Goal: Task Accomplishment & Management: Use online tool/utility

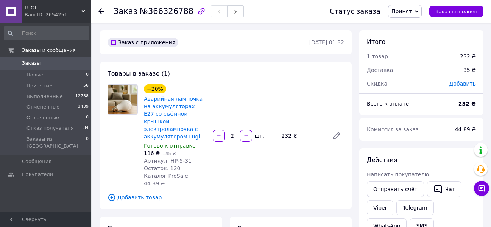
scroll to position [492, 0]
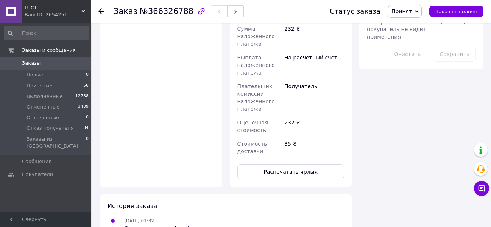
click at [83, 12] on icon at bounding box center [83, 11] width 4 height 4
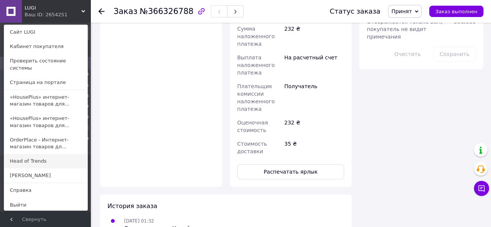
click at [29, 155] on link "Head of Trends" at bounding box center [45, 161] width 83 height 14
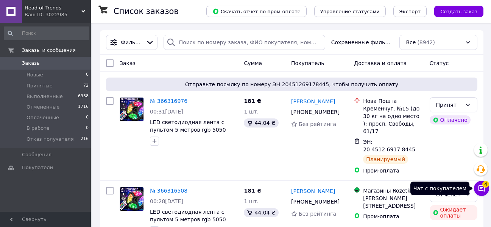
click at [481, 189] on icon at bounding box center [482, 189] width 8 height 8
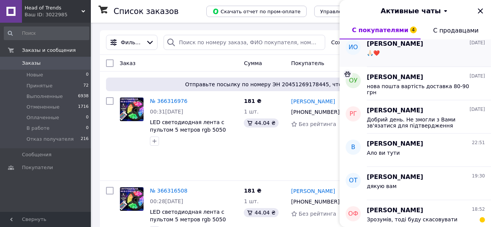
scroll to position [76, 0]
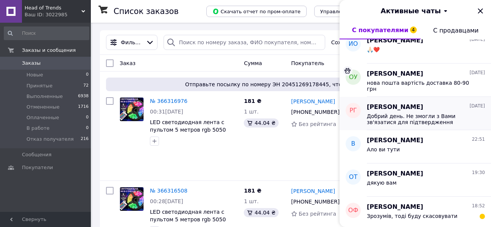
click at [403, 119] on span "Добрий день. Не змогли з Вами зв'язатися для підтвердження замовлення Ваше замо…" at bounding box center [421, 119] width 108 height 12
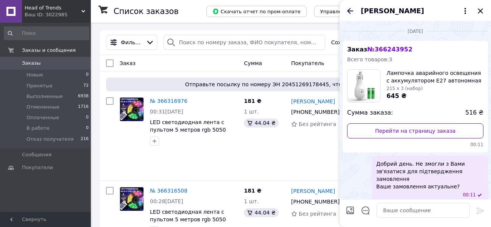
click at [350, 11] on icon "Назад" at bounding box center [350, 11] width 6 height 6
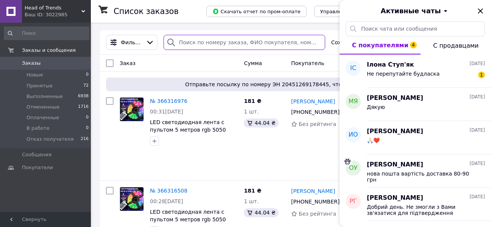
click at [202, 45] on input "search" at bounding box center [245, 42] width 162 height 15
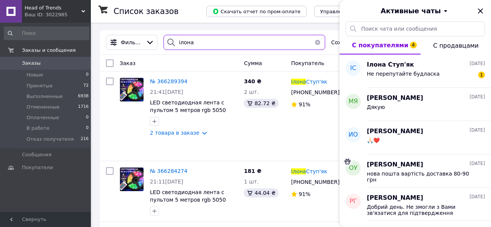
type input "ілона"
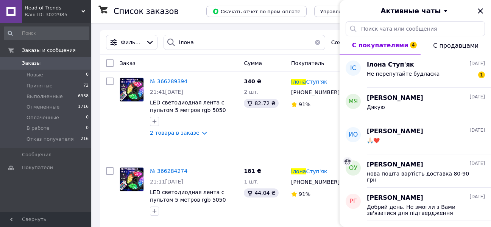
click at [84, 10] on icon at bounding box center [83, 11] width 4 height 4
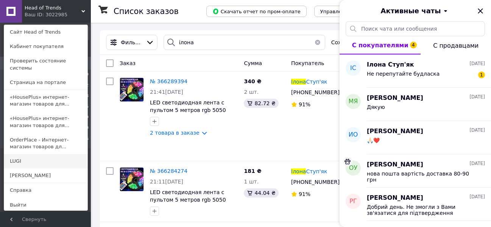
click at [33, 154] on link "LUGI" at bounding box center [45, 161] width 83 height 14
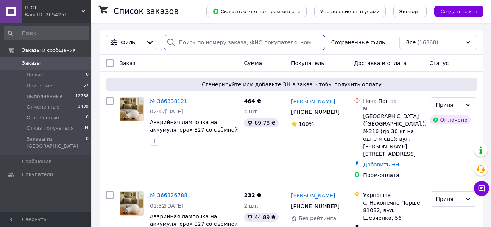
click at [198, 41] on input "search" at bounding box center [245, 42] width 162 height 15
paste input "366249355"
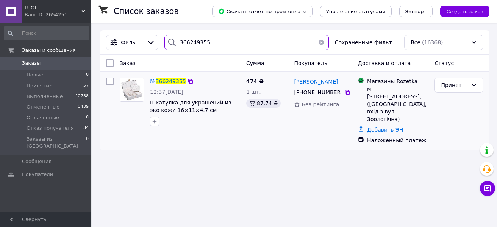
type input "366249355"
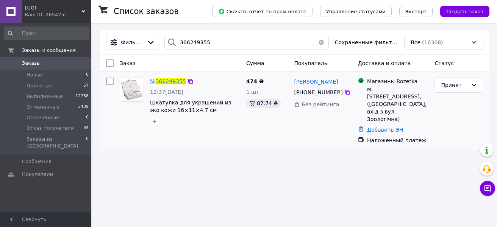
click at [172, 81] on span "366249355" at bounding box center [171, 81] width 30 height 6
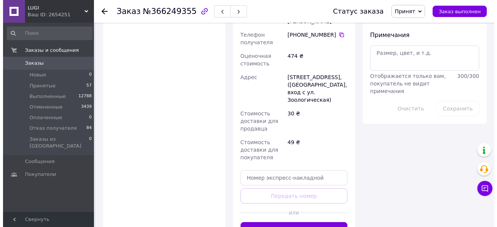
scroll to position [454, 0]
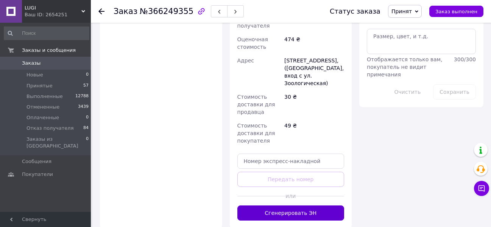
click at [300, 206] on button "Сгенерировать ЭН" at bounding box center [290, 213] width 107 height 15
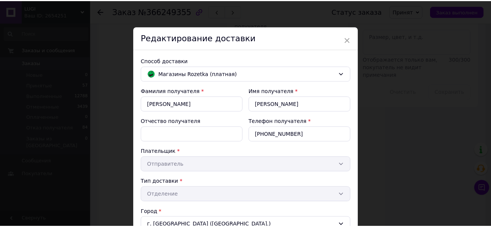
scroll to position [189, 0]
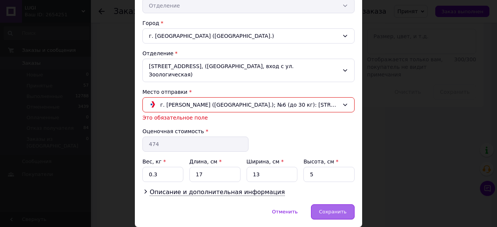
click at [341, 209] on span "Сохранить" at bounding box center [333, 212] width 28 height 6
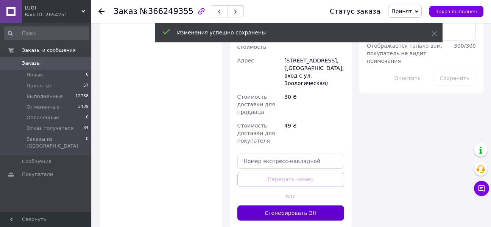
click at [287, 206] on button "Сгенерировать ЭН" at bounding box center [290, 213] width 107 height 15
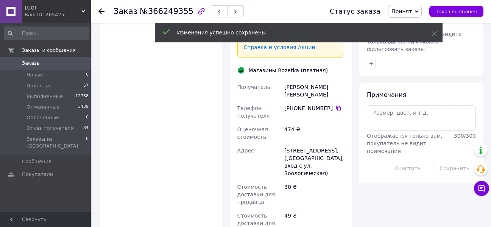
scroll to position [341, 0]
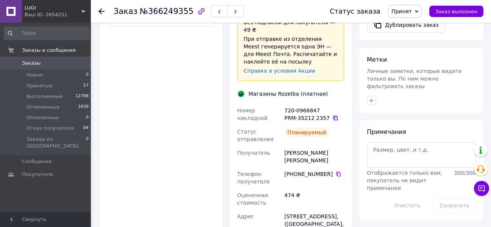
click at [332, 115] on icon at bounding box center [335, 118] width 6 height 6
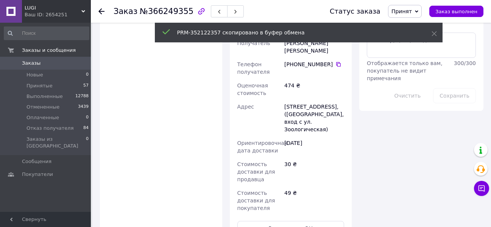
scroll to position [492, 0]
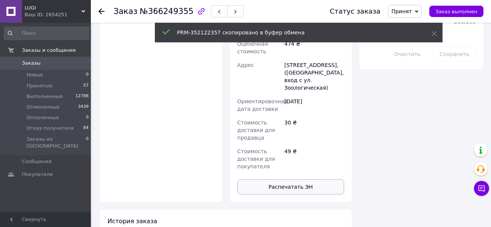
click at [292, 179] on button "Распечатать ЭН" at bounding box center [290, 186] width 107 height 15
